Goal: Navigation & Orientation: Locate item on page

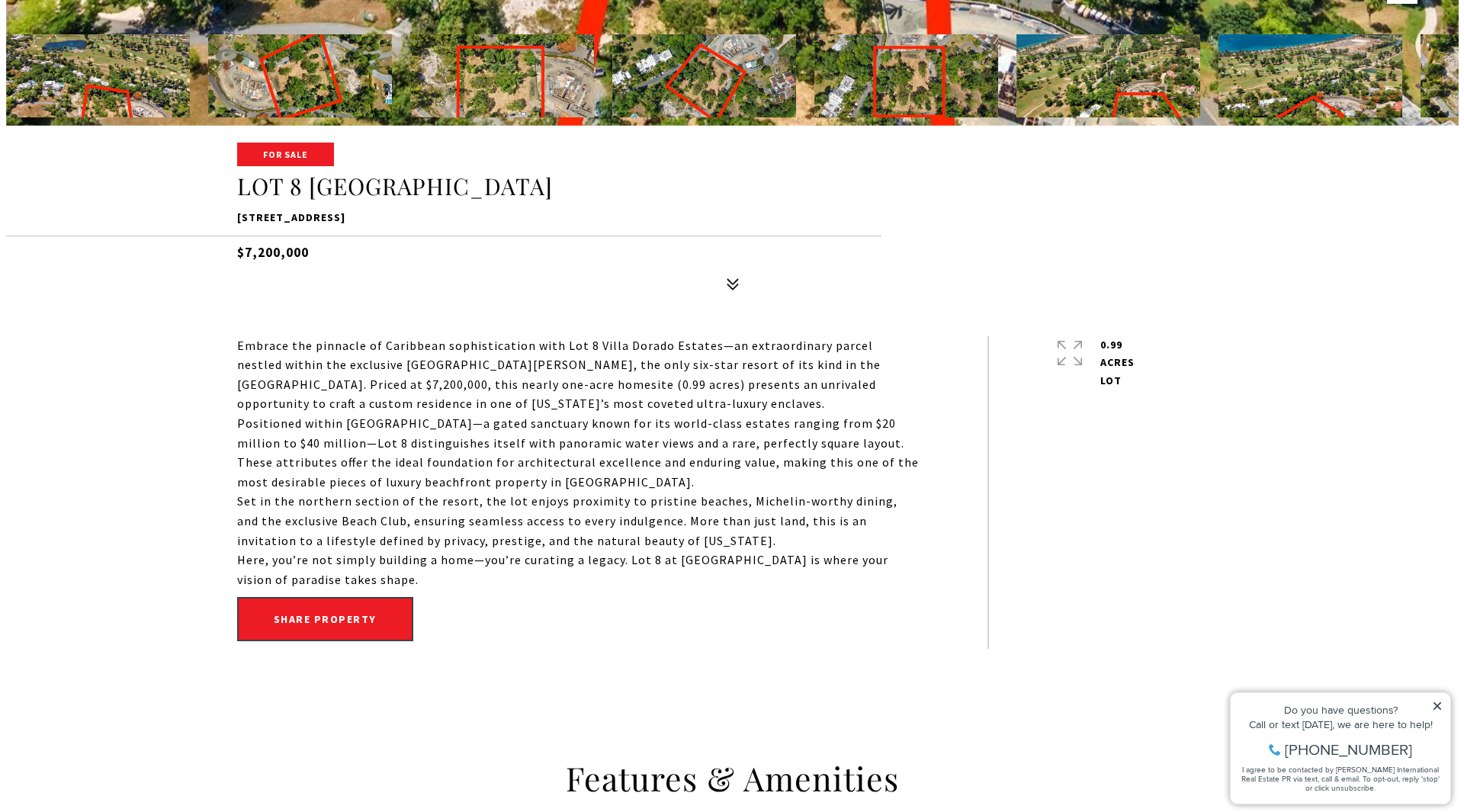
scroll to position [76, 0]
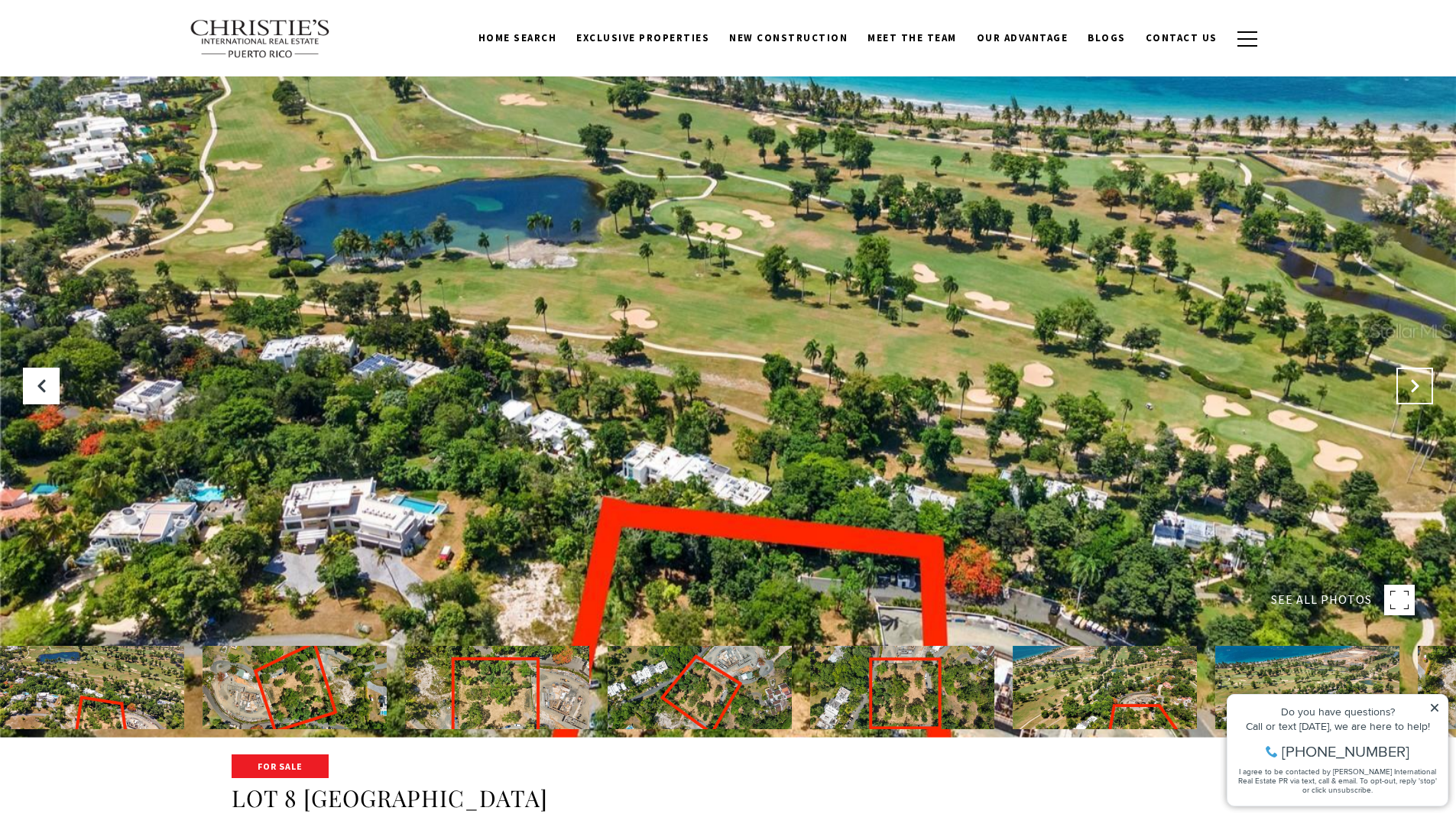
click at [1428, 391] on button "Next Slide" at bounding box center [1415, 385] width 37 height 37
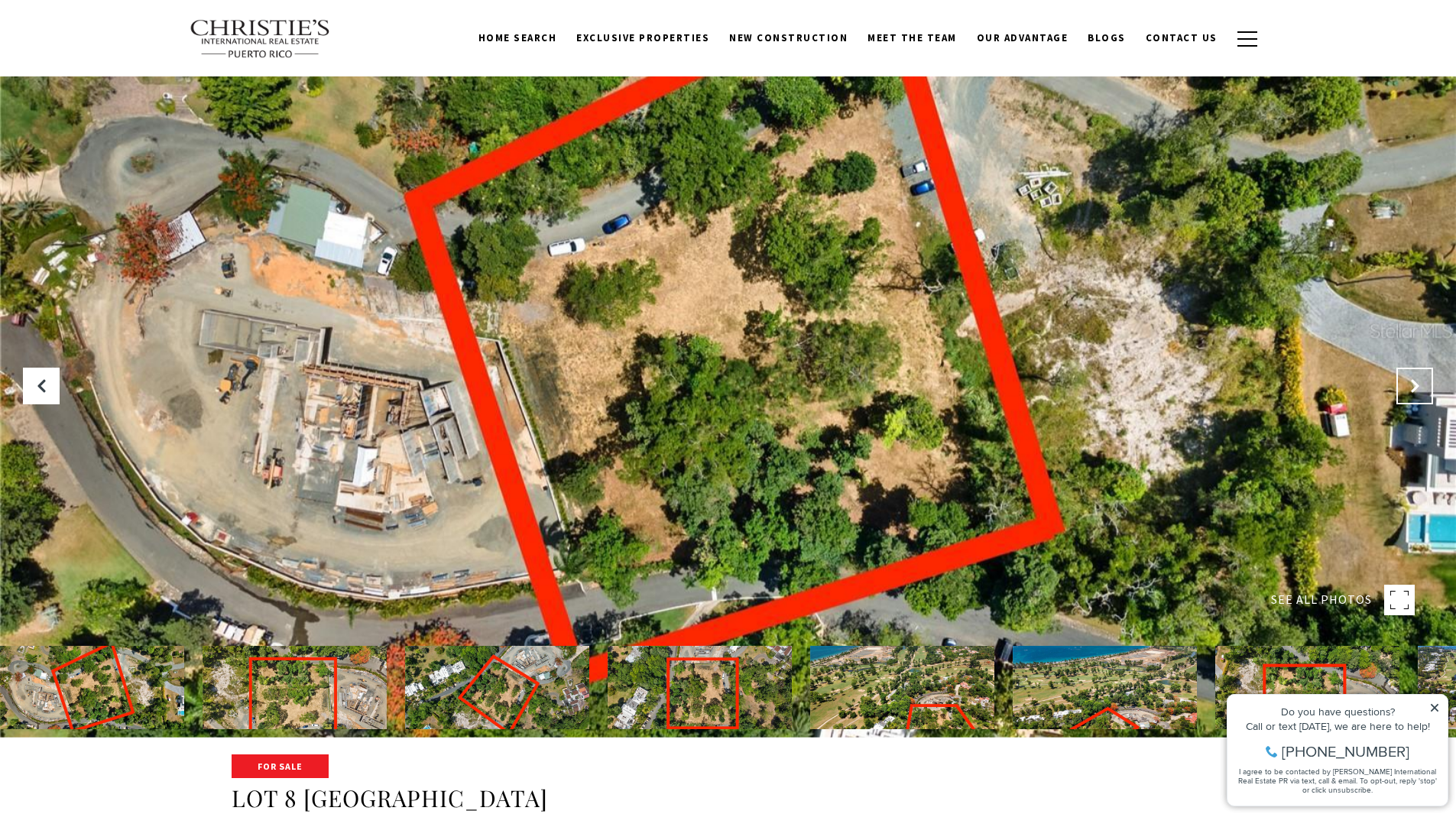
click at [1424, 391] on button "Next Slide" at bounding box center [1415, 385] width 37 height 37
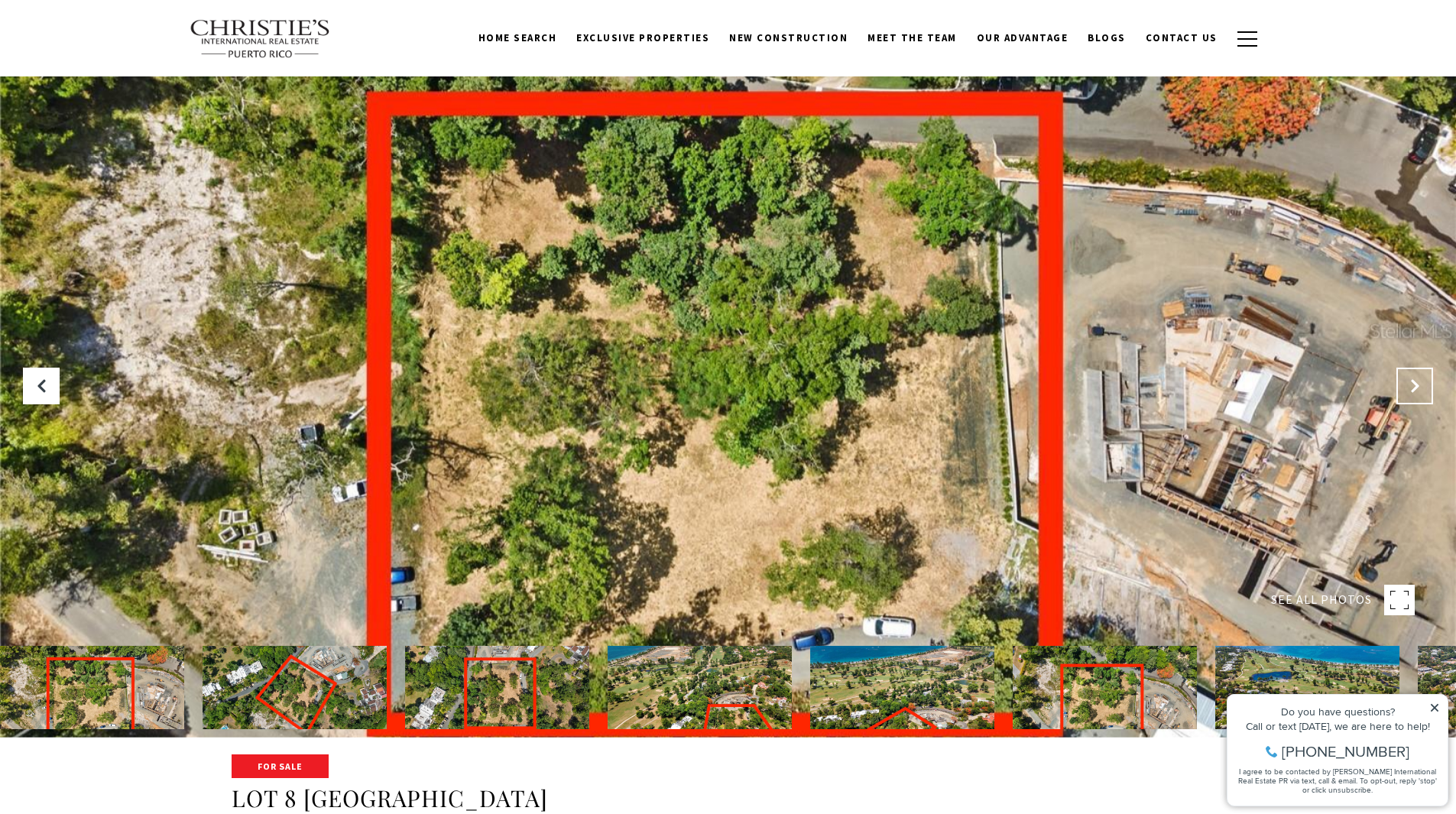
click at [1424, 391] on button "Next Slide" at bounding box center [1415, 385] width 37 height 37
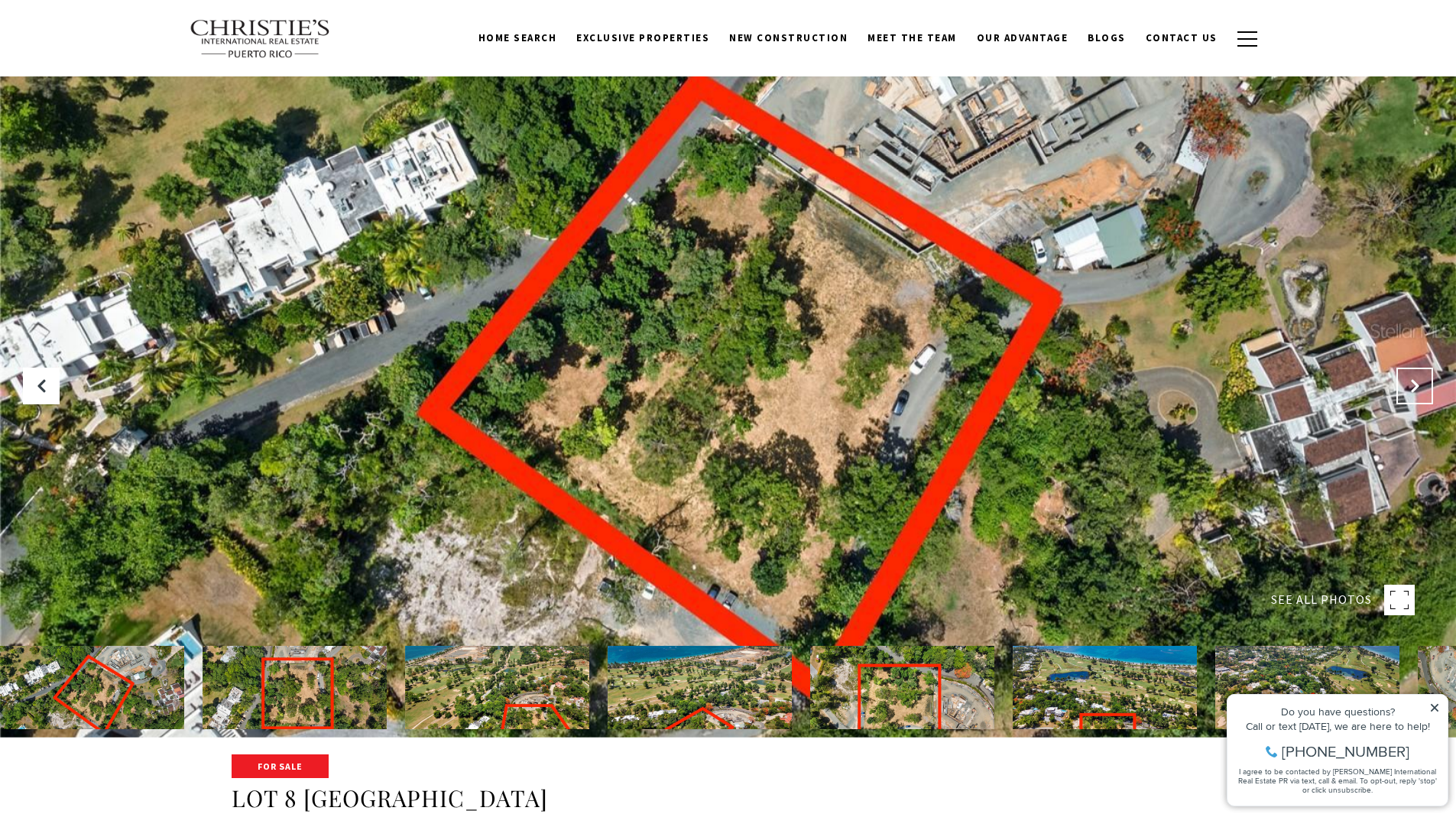
click at [1424, 391] on button "Next Slide" at bounding box center [1415, 385] width 37 height 37
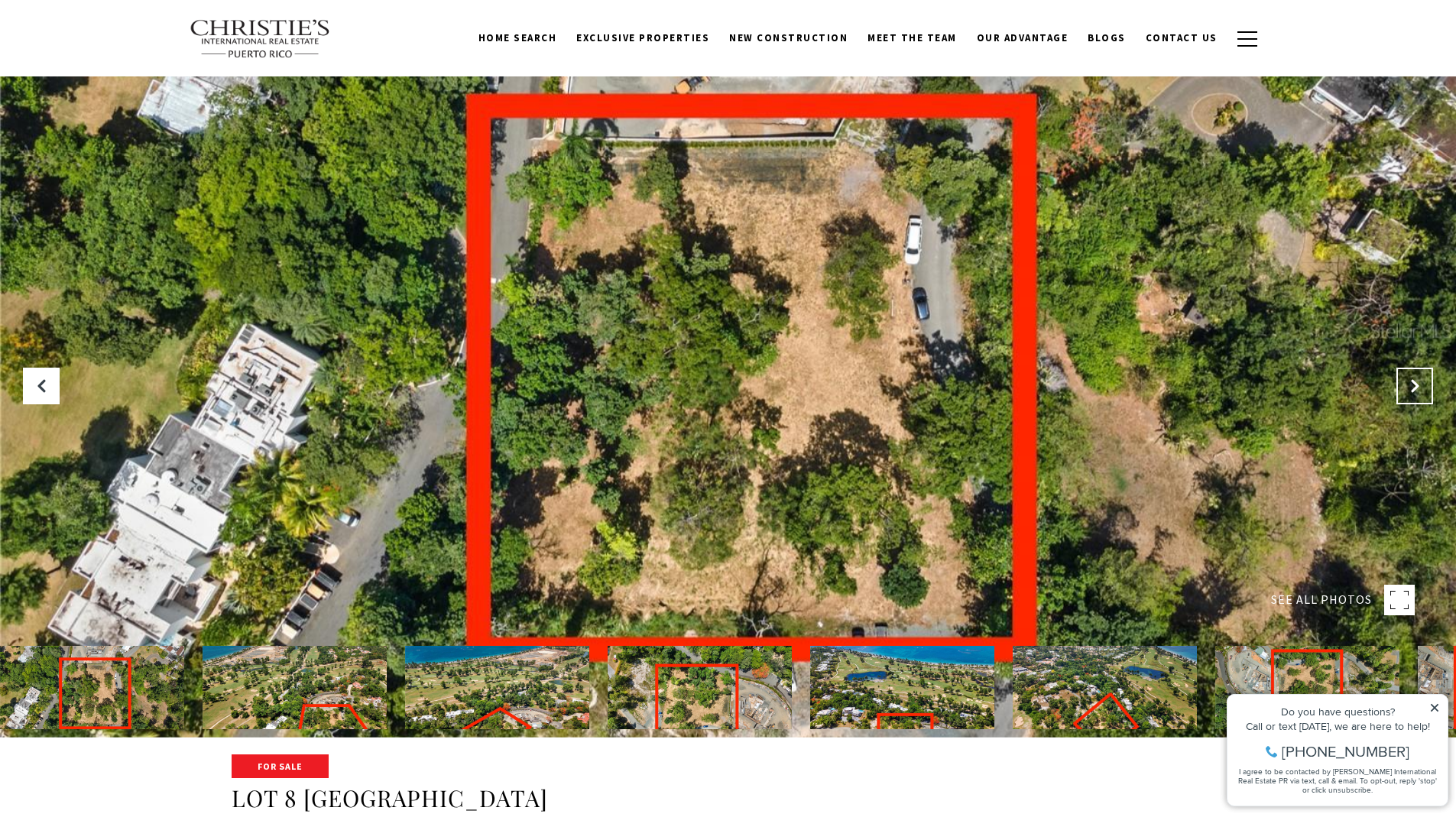
click at [1424, 391] on button "Next Slide" at bounding box center [1415, 385] width 37 height 37
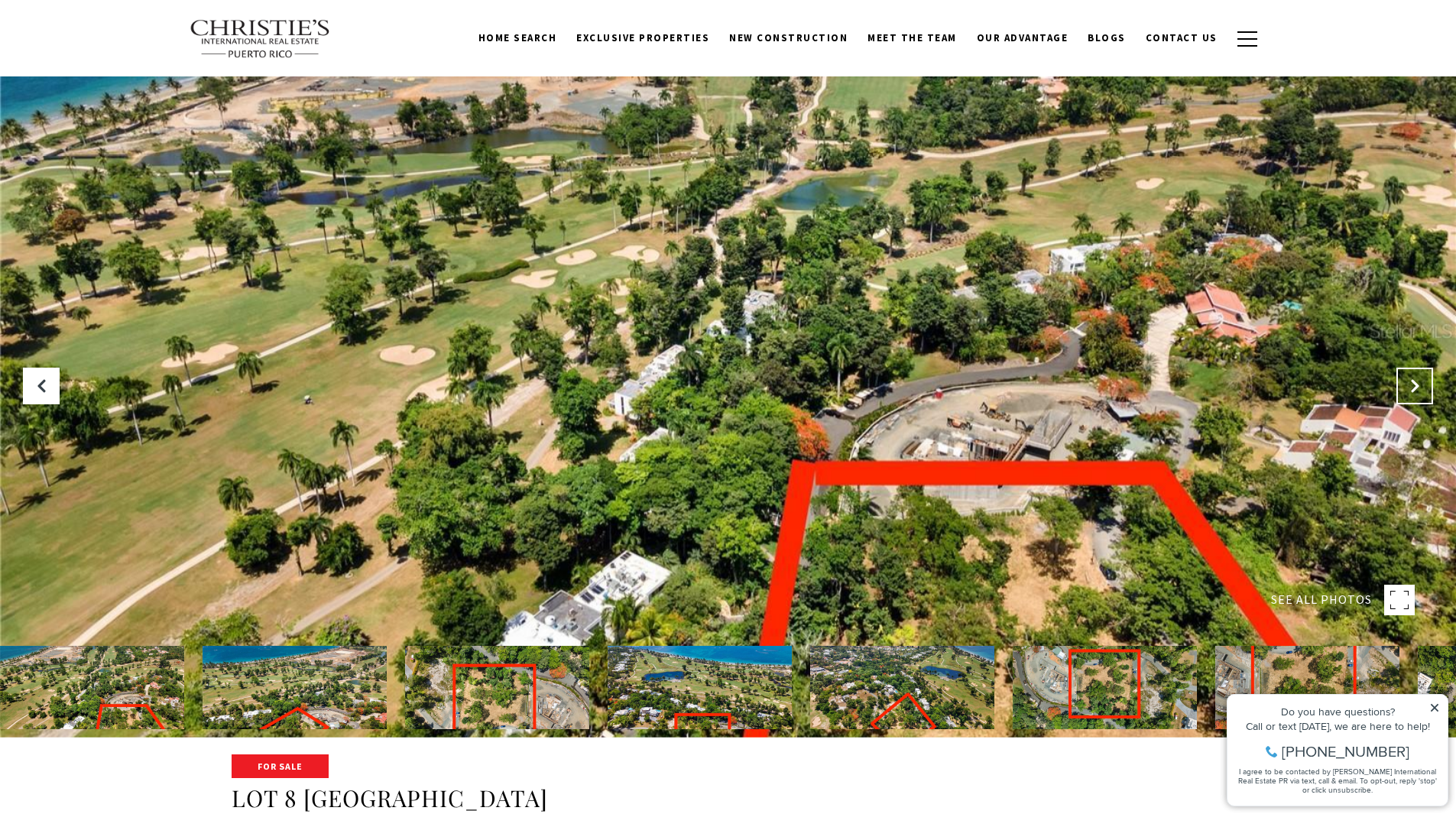
click at [1424, 391] on button "Next Slide" at bounding box center [1415, 385] width 37 height 37
click at [1424, 389] on button "Next Slide" at bounding box center [1415, 385] width 37 height 37
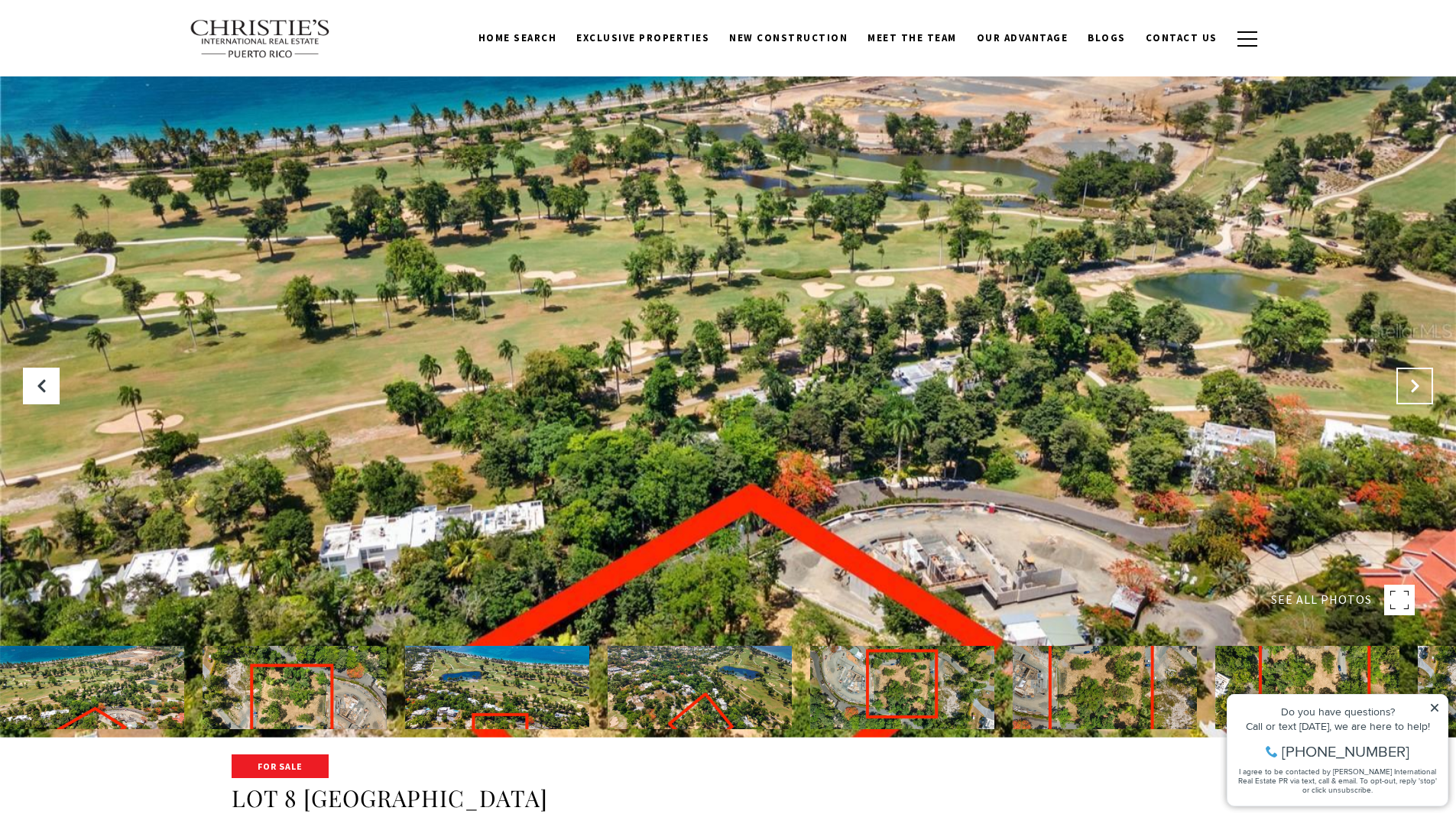
click at [1416, 381] on icon "Next Slide" at bounding box center [1414, 385] width 15 height 15
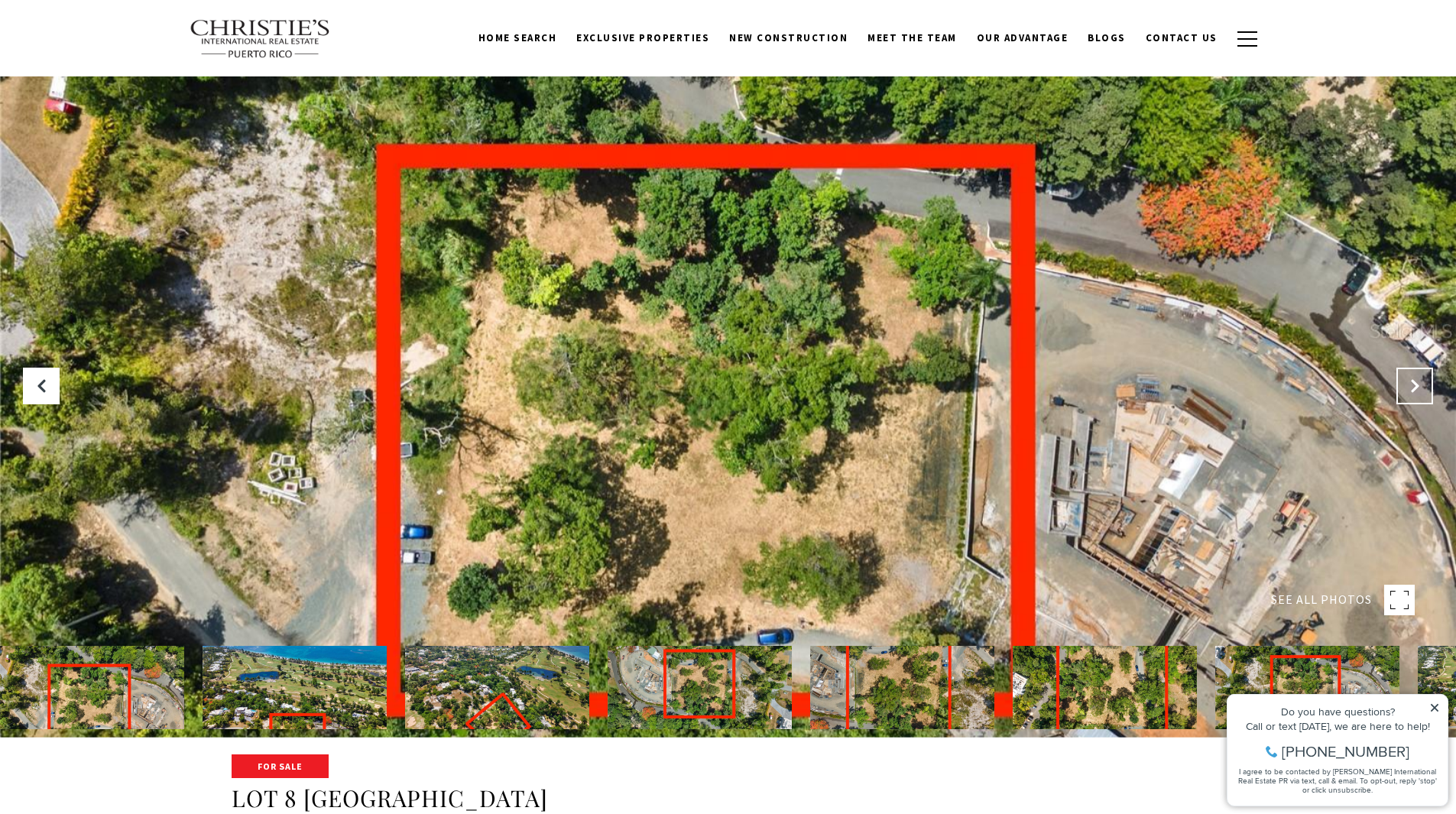
click at [1416, 381] on icon "Next Slide" at bounding box center [1414, 385] width 15 height 15
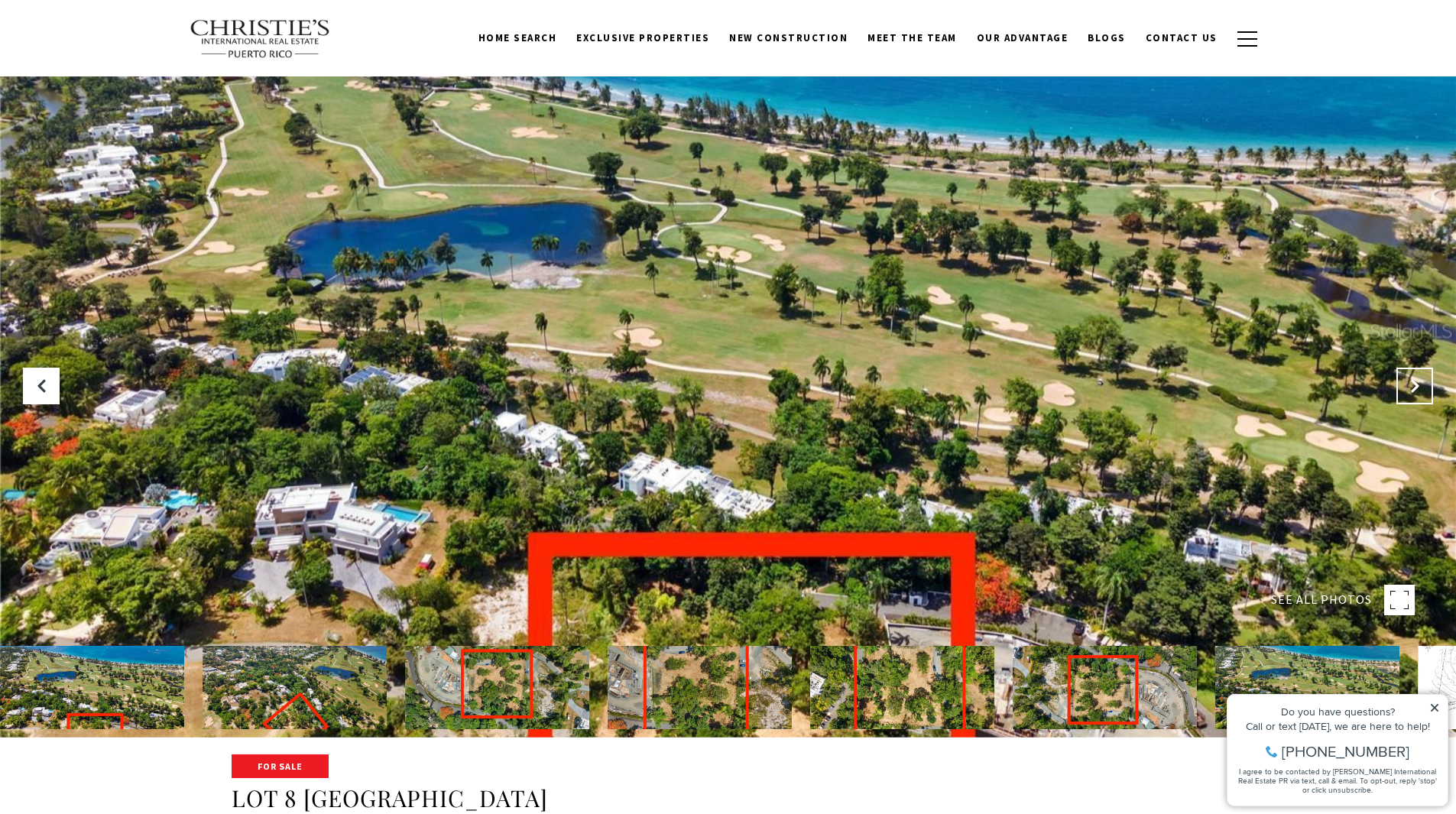
click at [1416, 381] on icon "Next Slide" at bounding box center [1414, 385] width 15 height 15
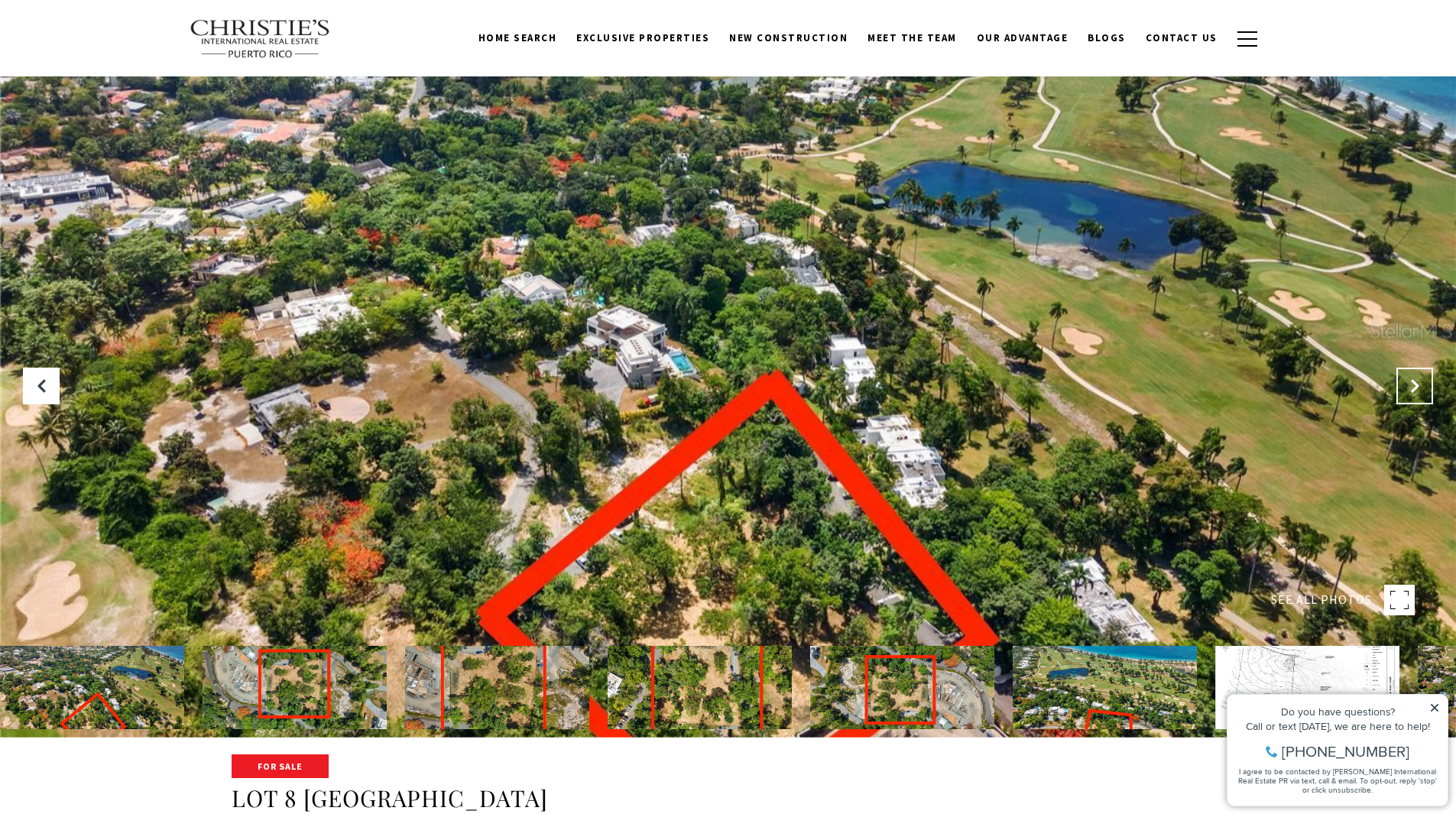
click at [1416, 381] on icon "Next Slide" at bounding box center [1414, 385] width 15 height 15
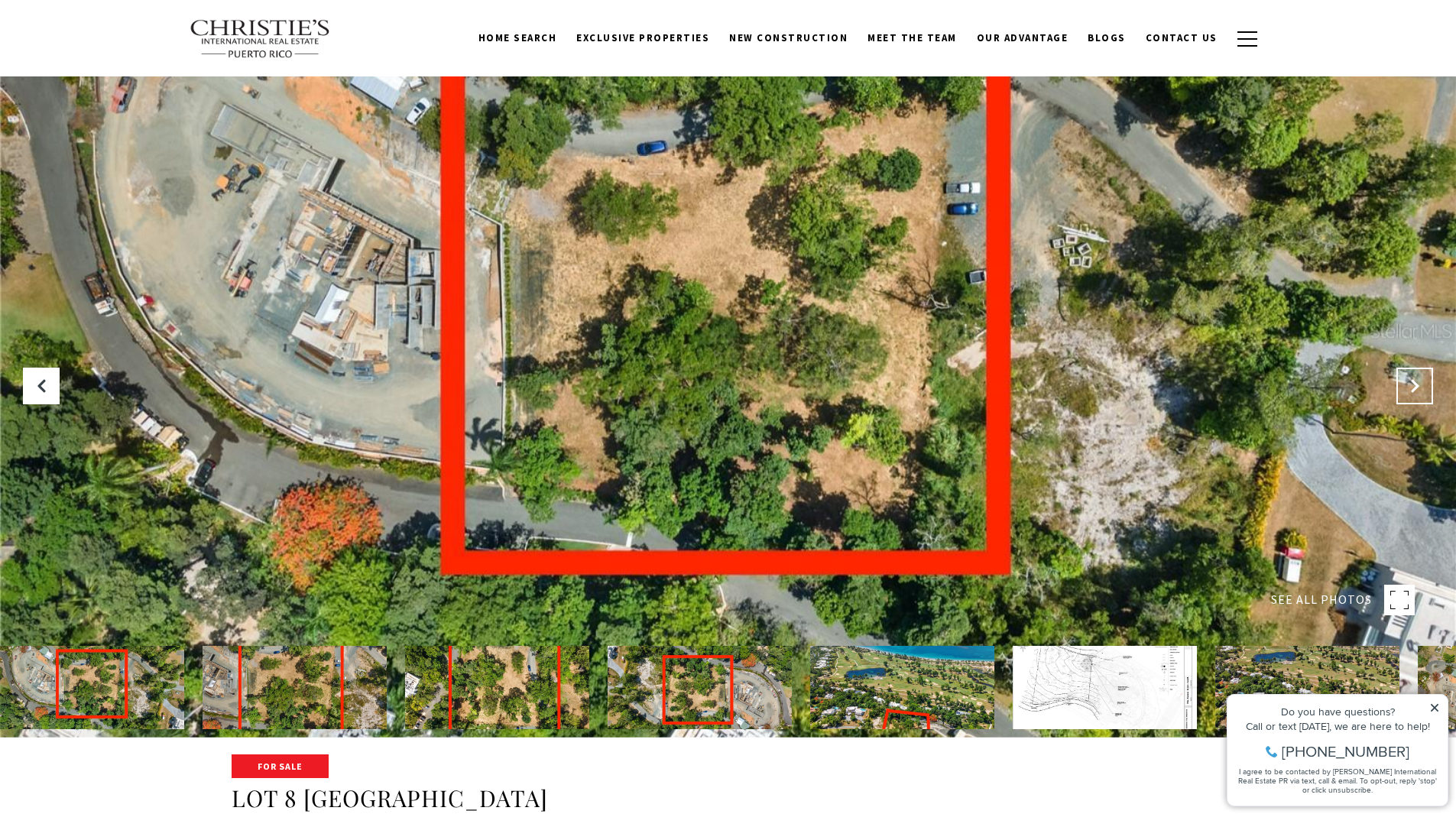
click at [1416, 381] on icon "Next Slide" at bounding box center [1414, 385] width 15 height 15
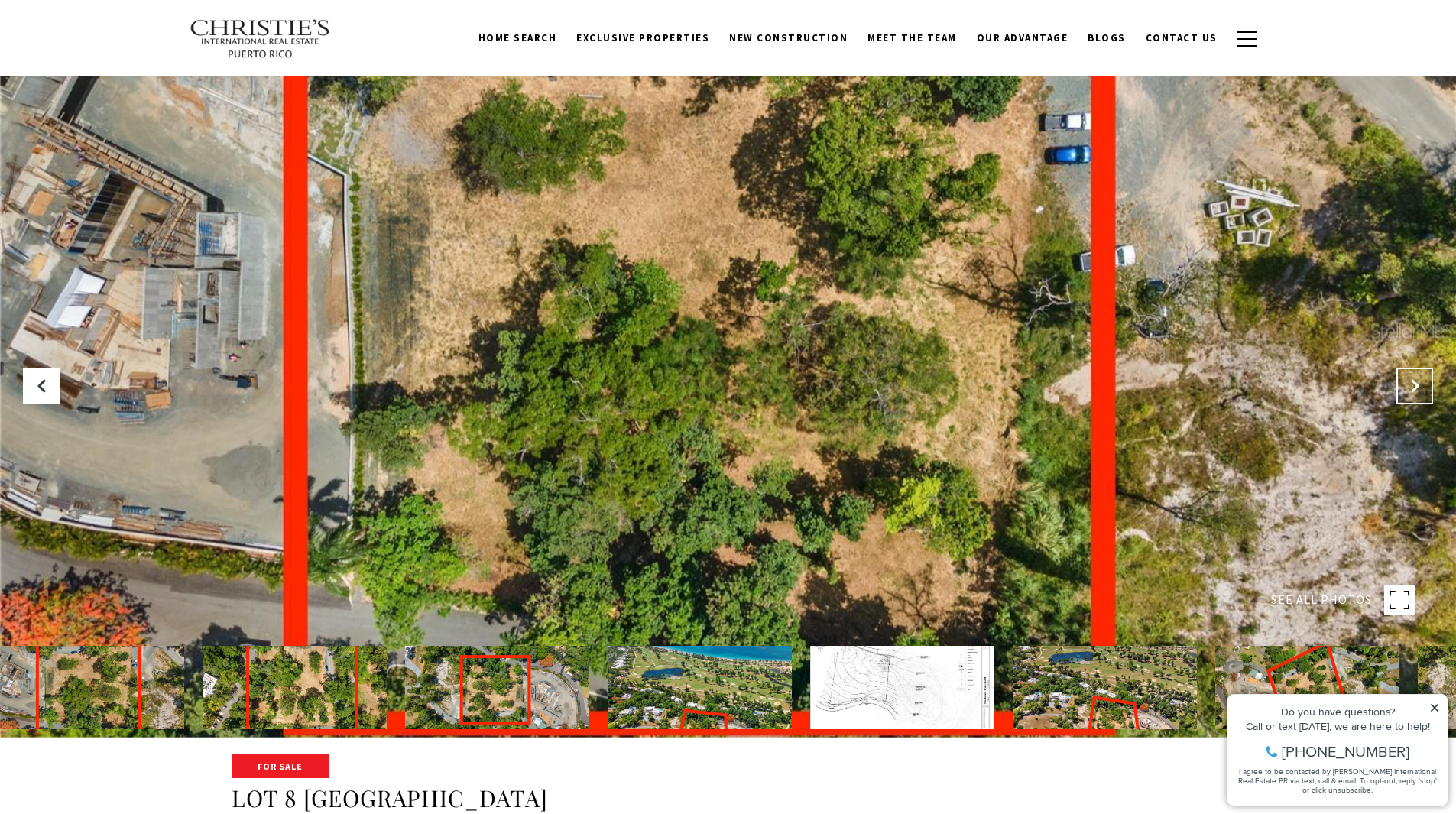
click at [1416, 381] on icon "Next Slide" at bounding box center [1414, 385] width 15 height 15
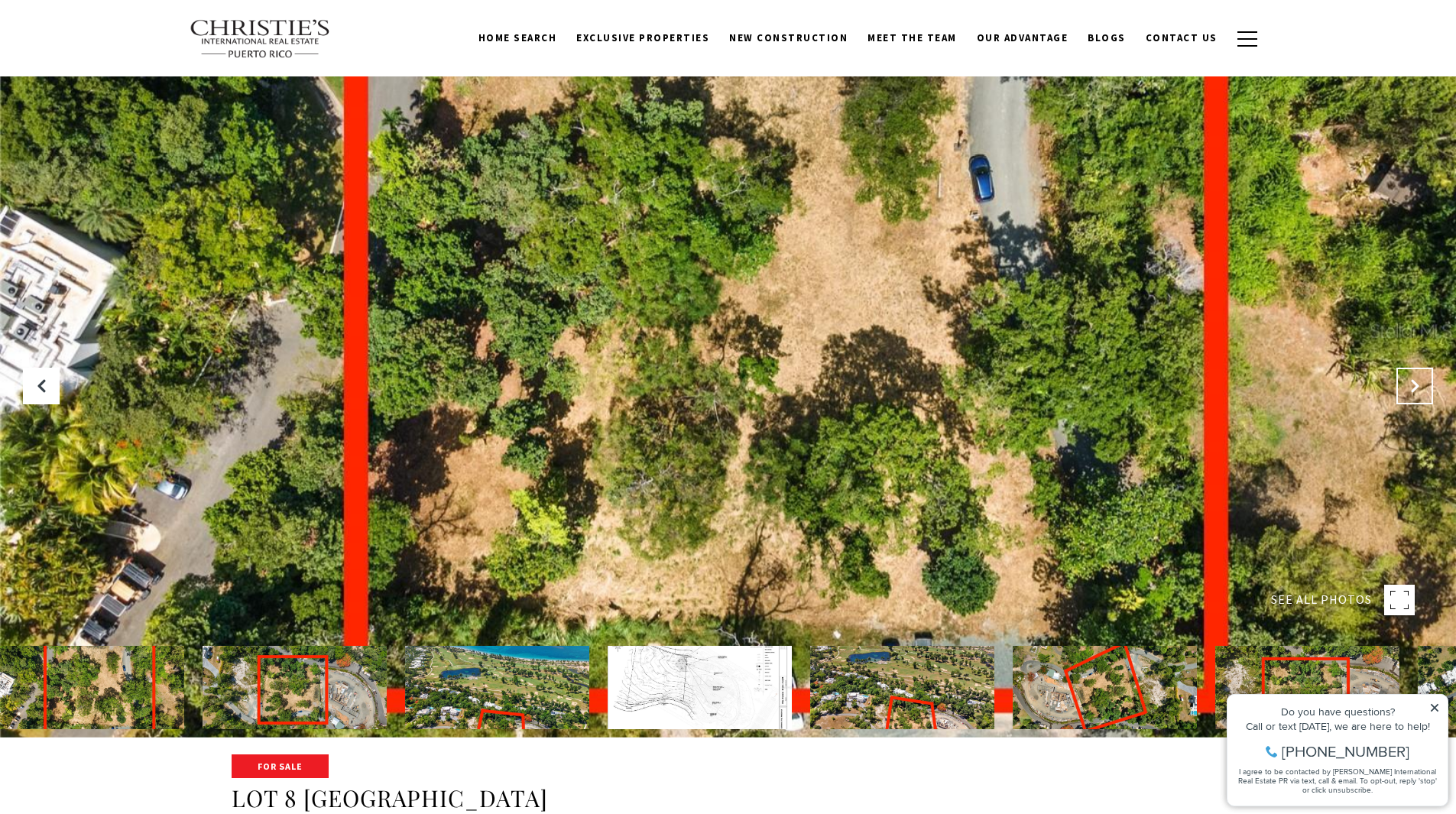
click at [1416, 381] on icon "Next Slide" at bounding box center [1414, 385] width 15 height 15
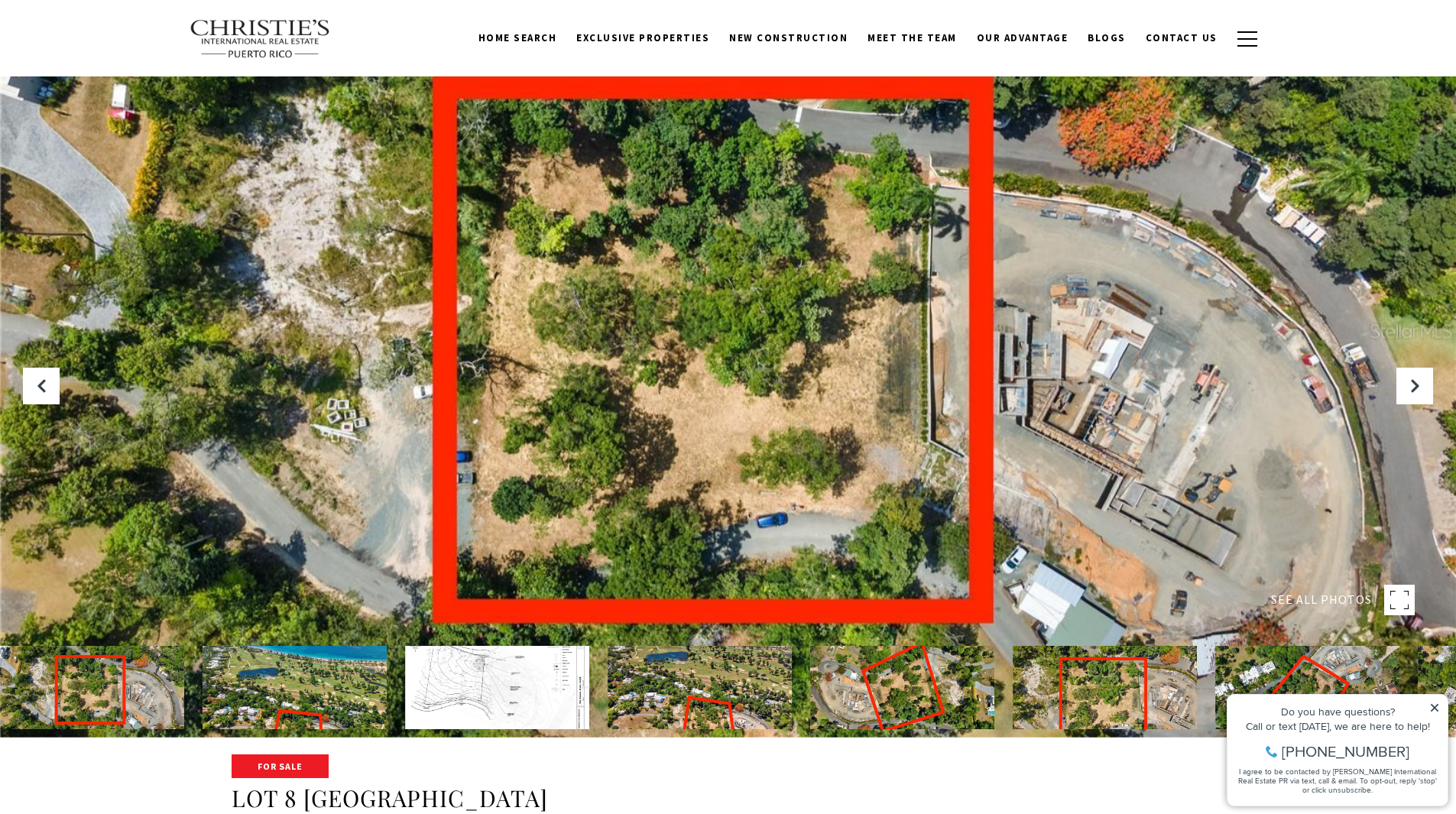
click at [491, 684] on img at bounding box center [497, 687] width 184 height 84
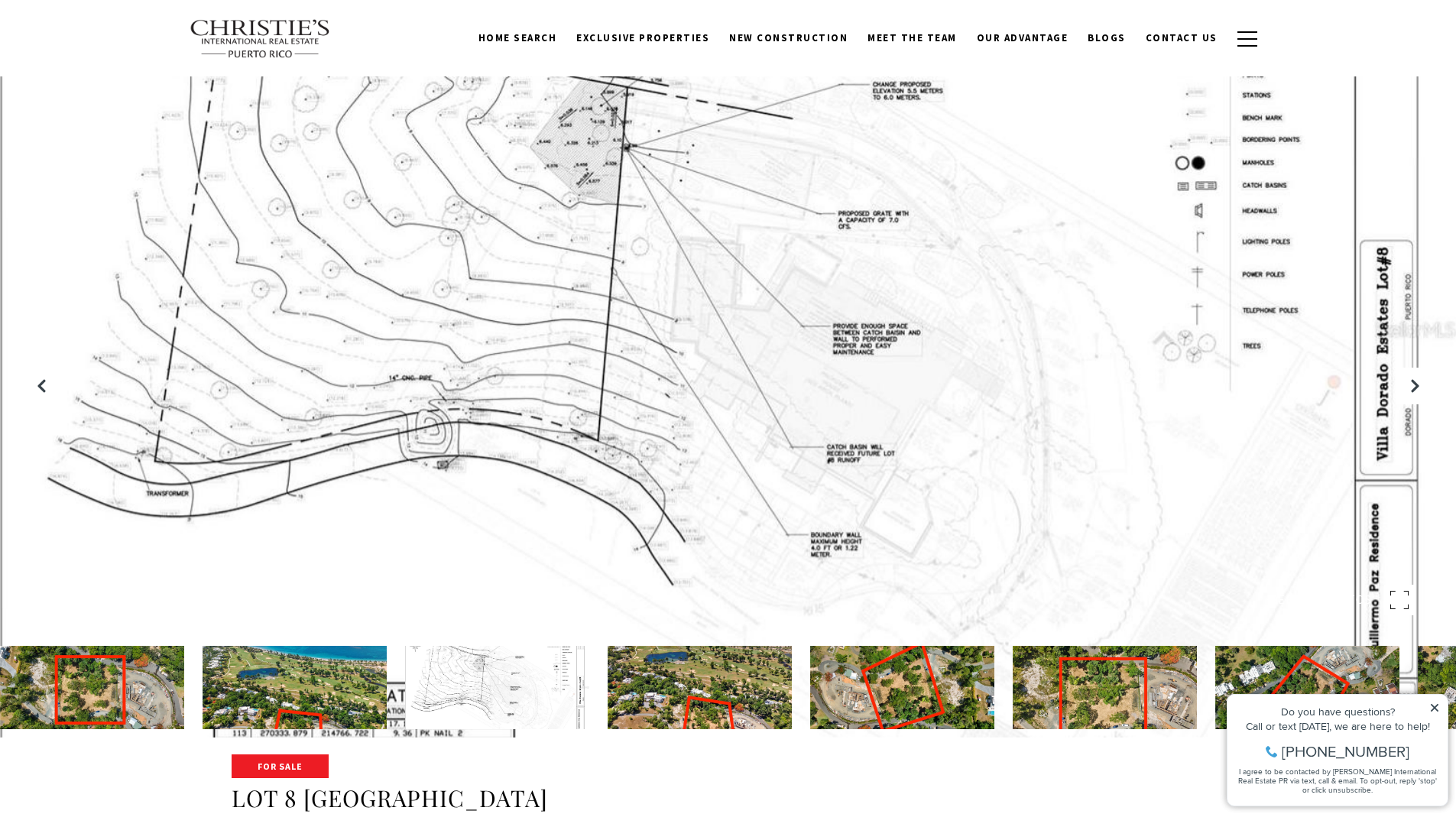
click at [1393, 386] on div at bounding box center [728, 330] width 1456 height 814
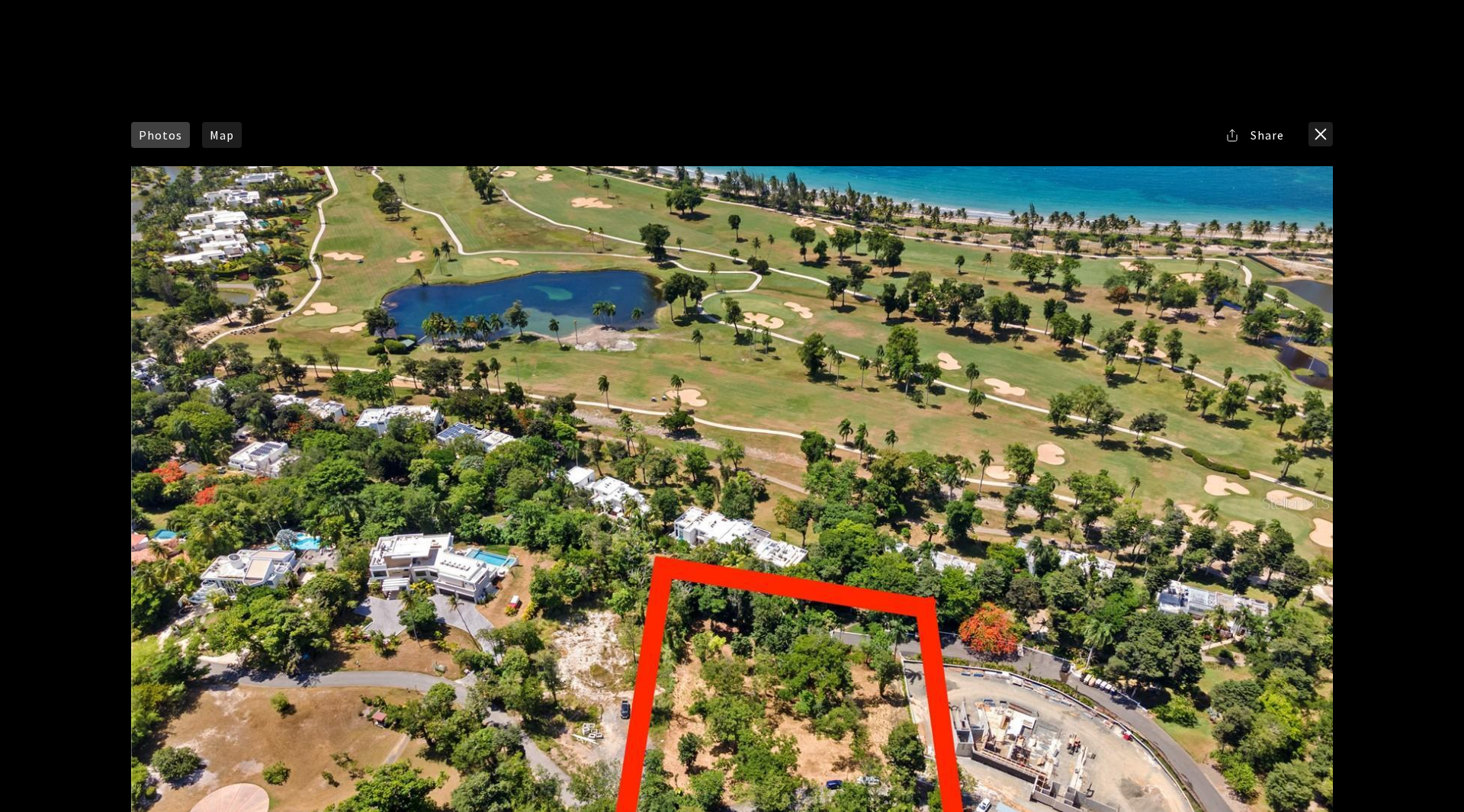
click at [1389, 385] on div "Photos Map [GEOGRAPHIC_DATA] Share Facebook Twitter Via Email" at bounding box center [732, 406] width 1464 height 812
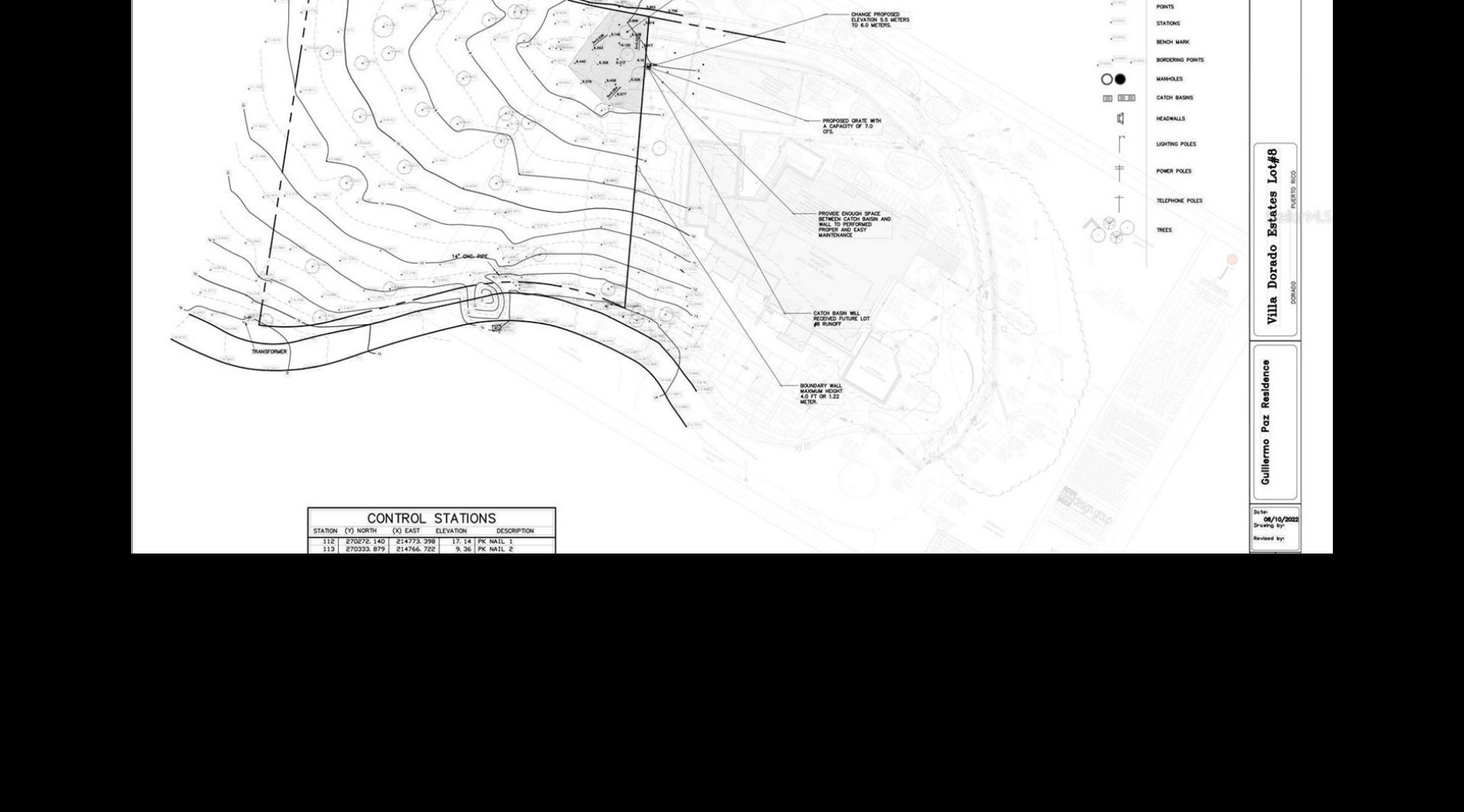
scroll to position [5497, 0]
